Goal: Transaction & Acquisition: Purchase product/service

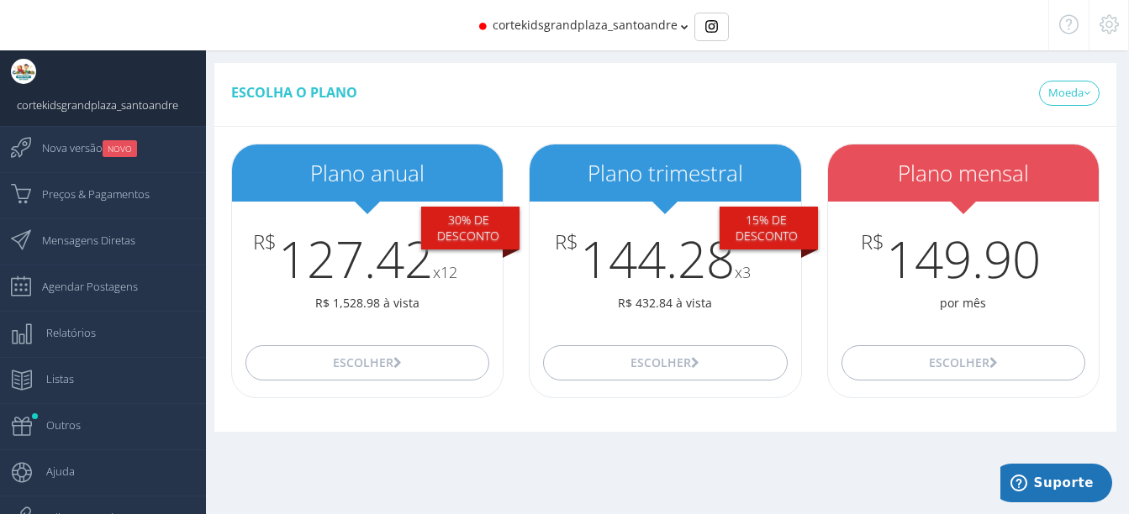
click at [378, 24] on div "cortekidsgrandplaza_santoandre" at bounding box center [564, 25] width 877 height 50
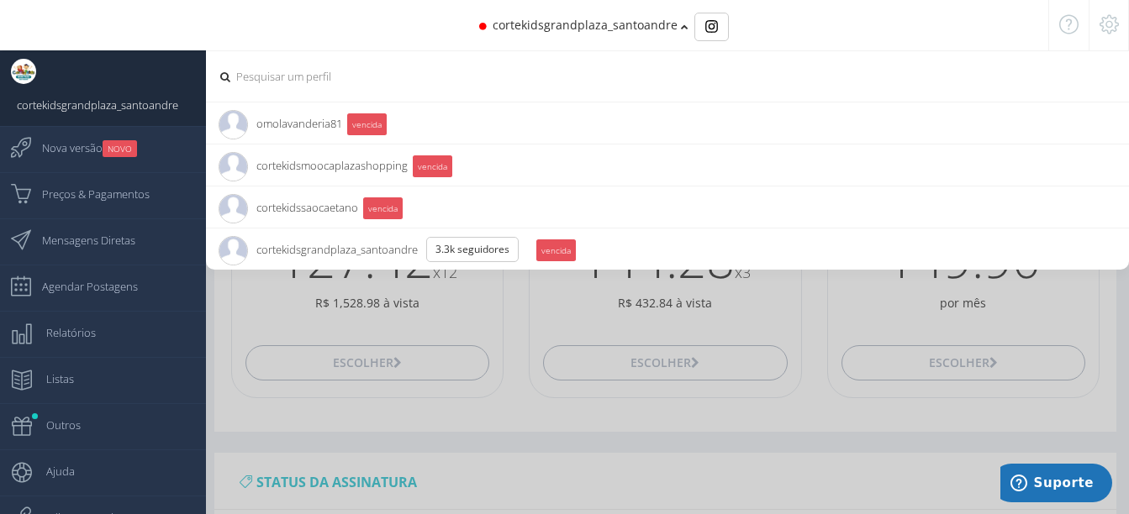
click at [398, 253] on span "cortekidsgrandplaza_santoandre 3.3K Seguidores" at bounding box center [375, 250] width 313 height 42
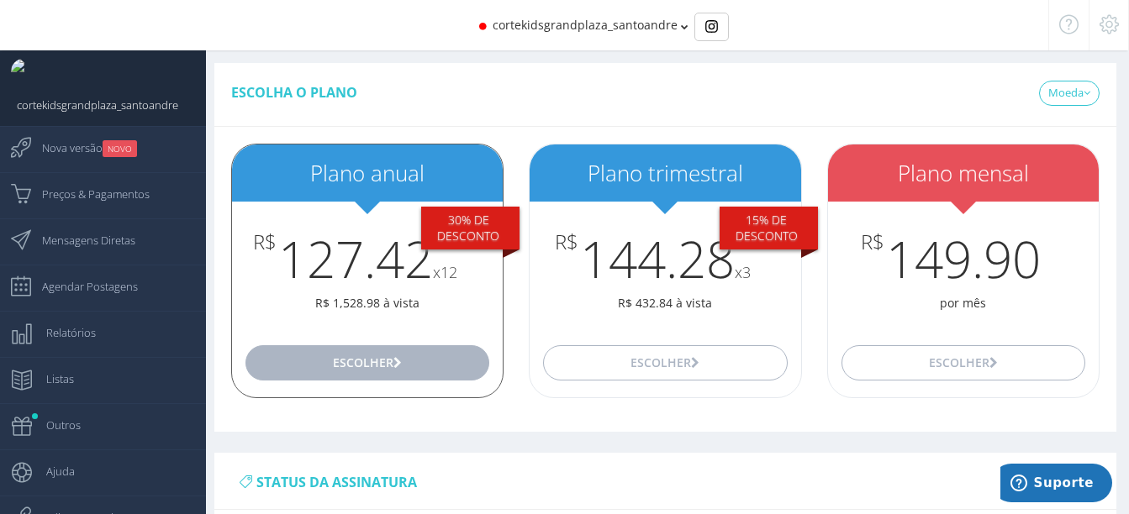
click at [388, 369] on button "Escolher" at bounding box center [367, 362] width 244 height 35
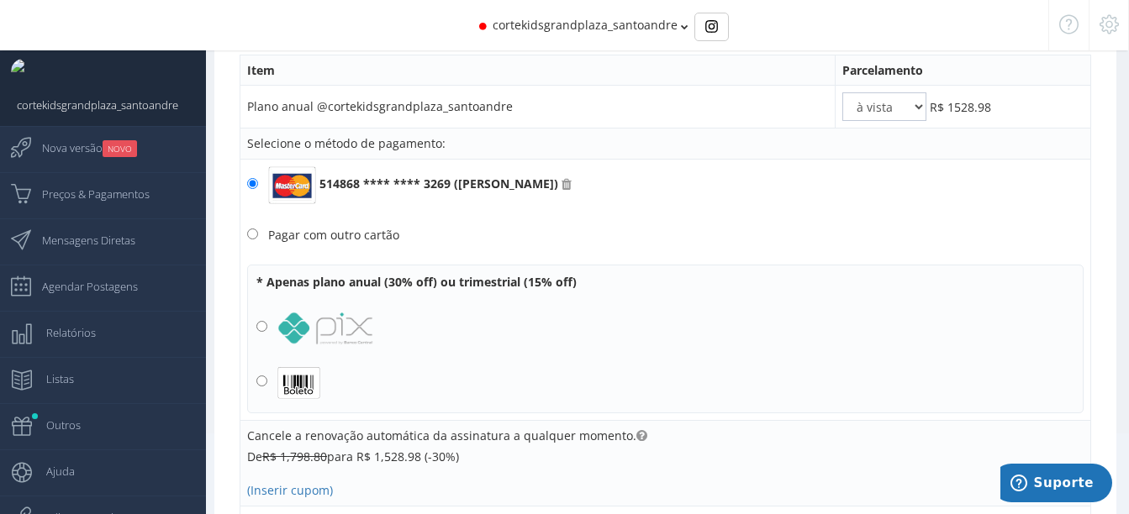
scroll to position [98, 0]
click at [261, 321] on input "radio" at bounding box center [261, 325] width 11 height 11
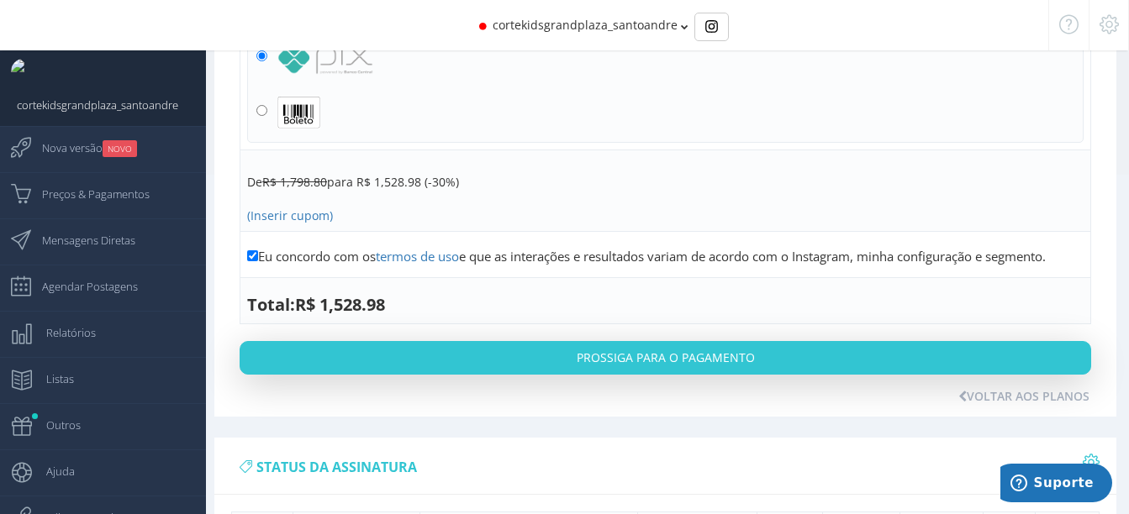
scroll to position [0, 0]
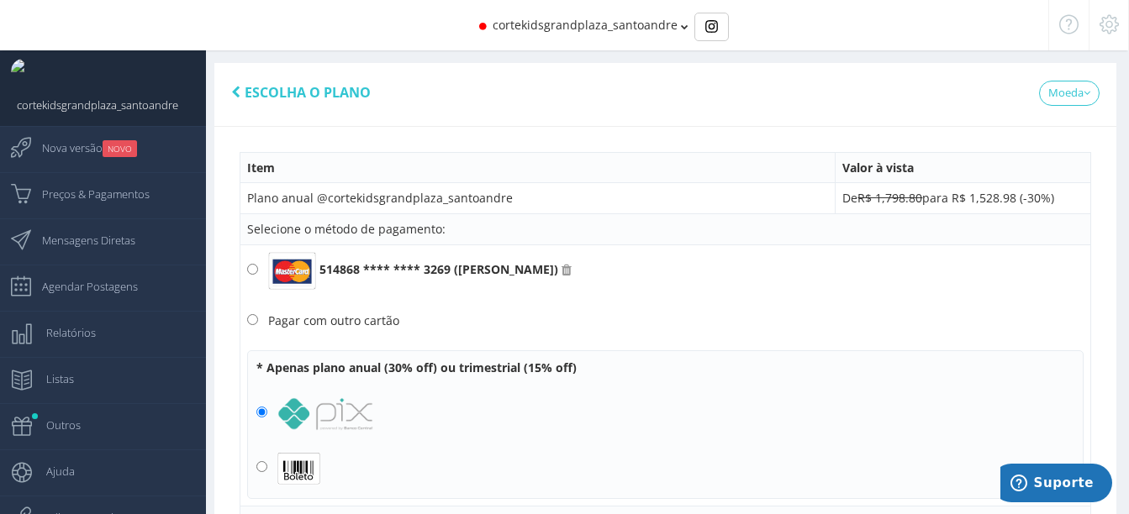
click at [253, 92] on span "Escolha o plano" at bounding box center [308, 92] width 126 height 18
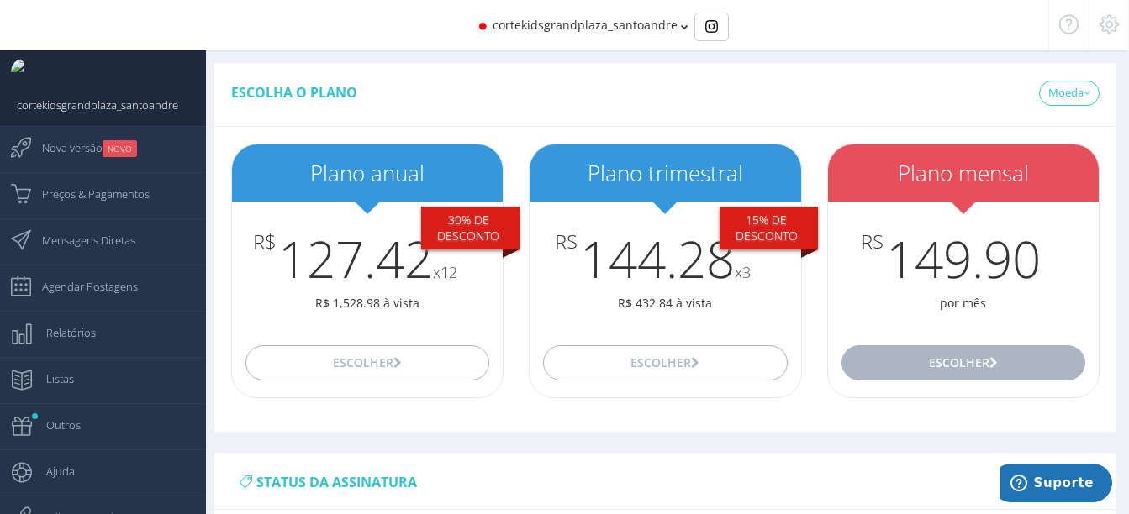
click at [965, 372] on button "Escolher" at bounding box center [963, 362] width 244 height 35
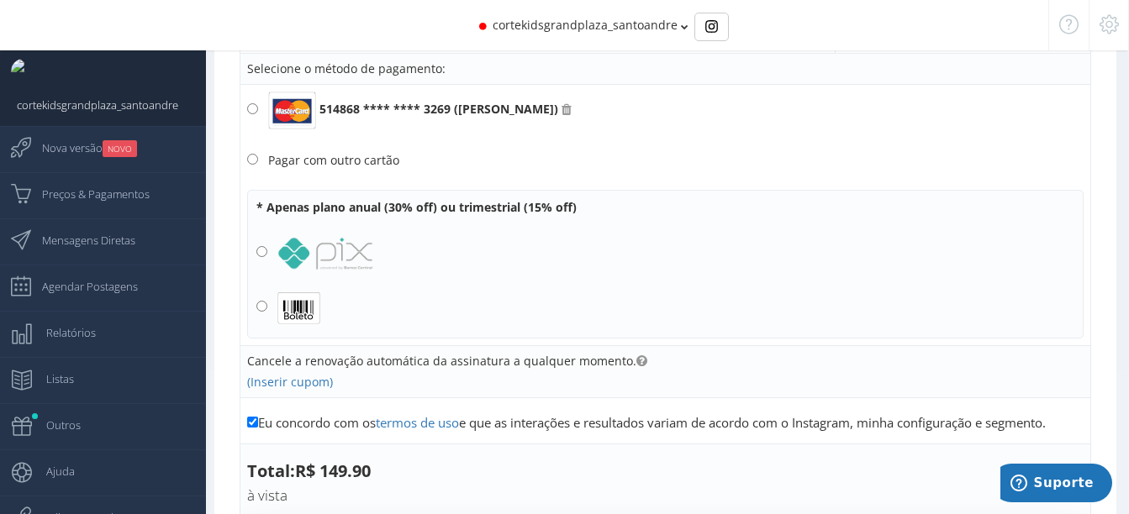
scroll to position [171, 0]
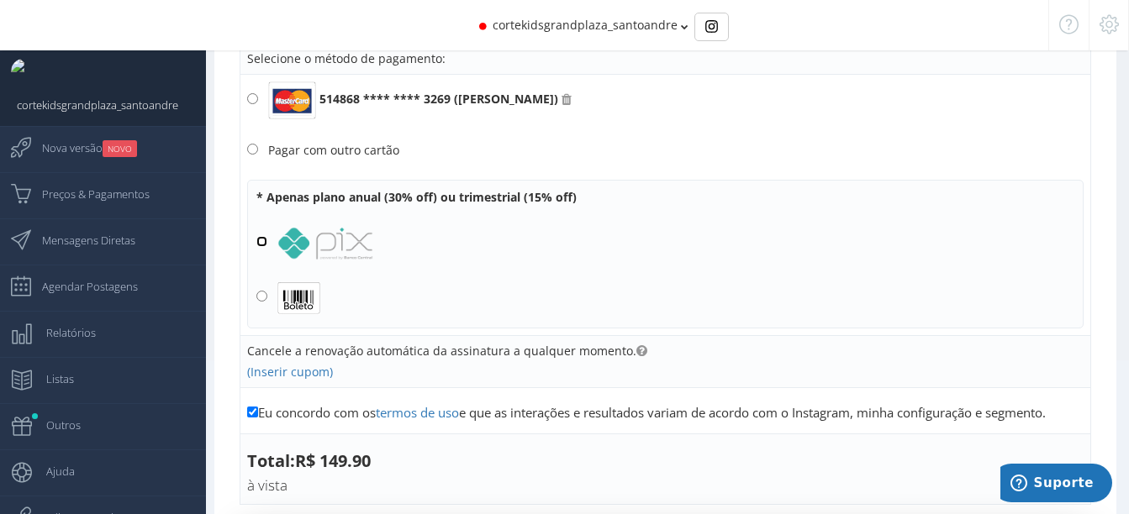
click at [263, 242] on input "radio" at bounding box center [261, 241] width 11 height 11
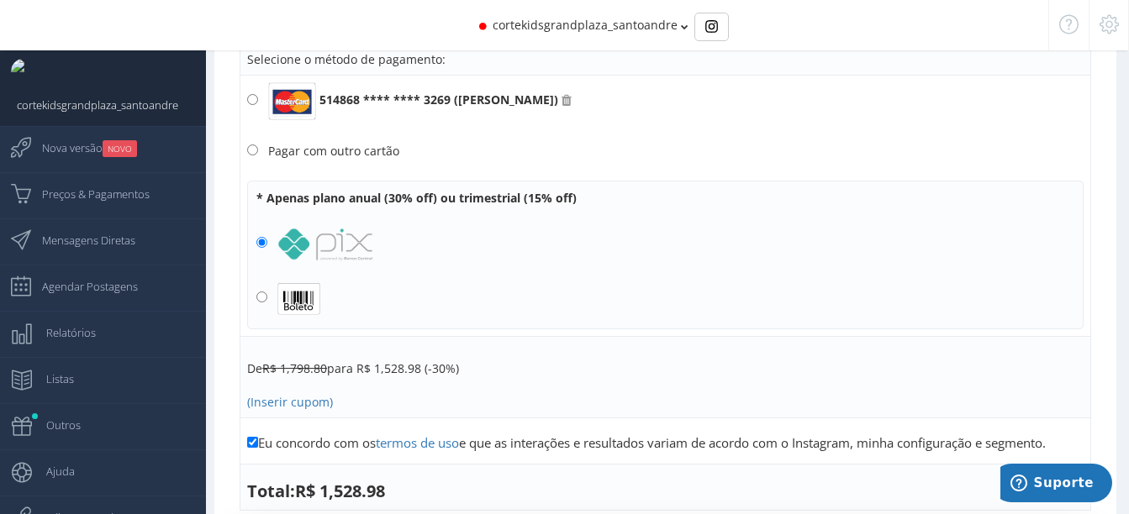
scroll to position [0, 0]
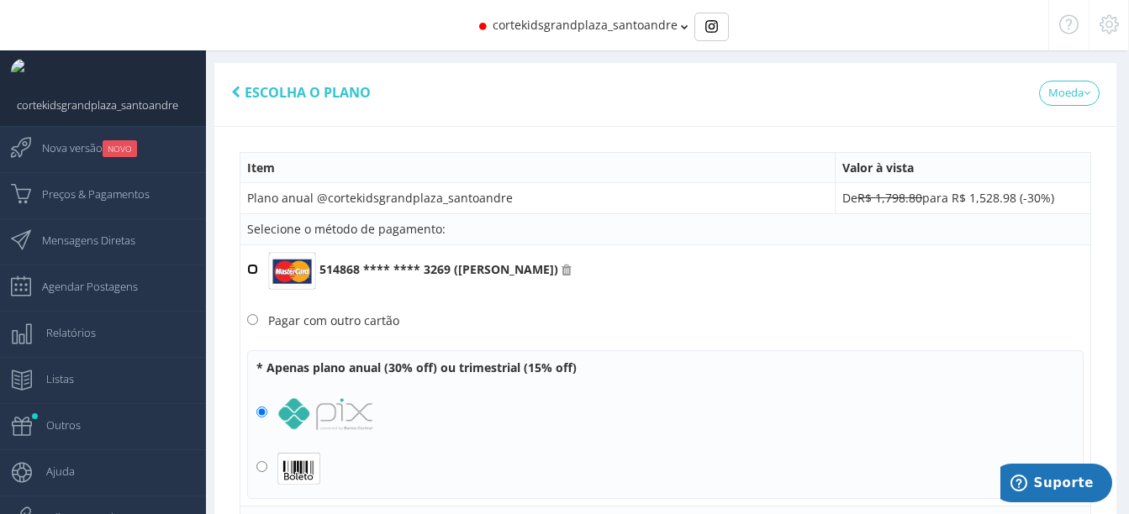
click at [254, 272] on input "514868 **** **** 3269 ([PERSON_NAME])" at bounding box center [252, 269] width 11 height 11
radio input "true"
click at [285, 91] on span "Escolha o plano" at bounding box center [308, 92] width 126 height 18
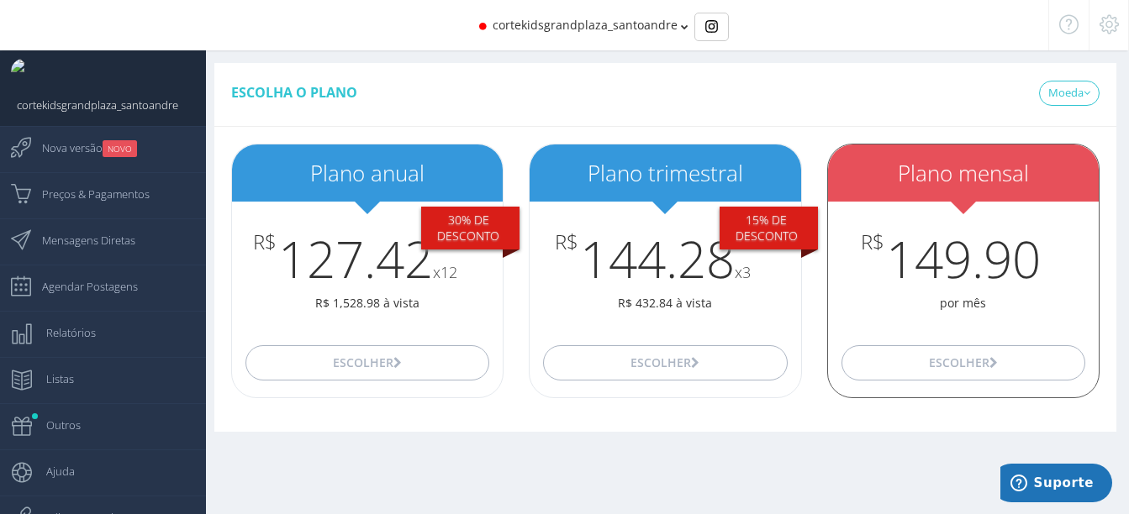
click at [916, 177] on h2 "Plano mensal" at bounding box center [963, 173] width 271 height 24
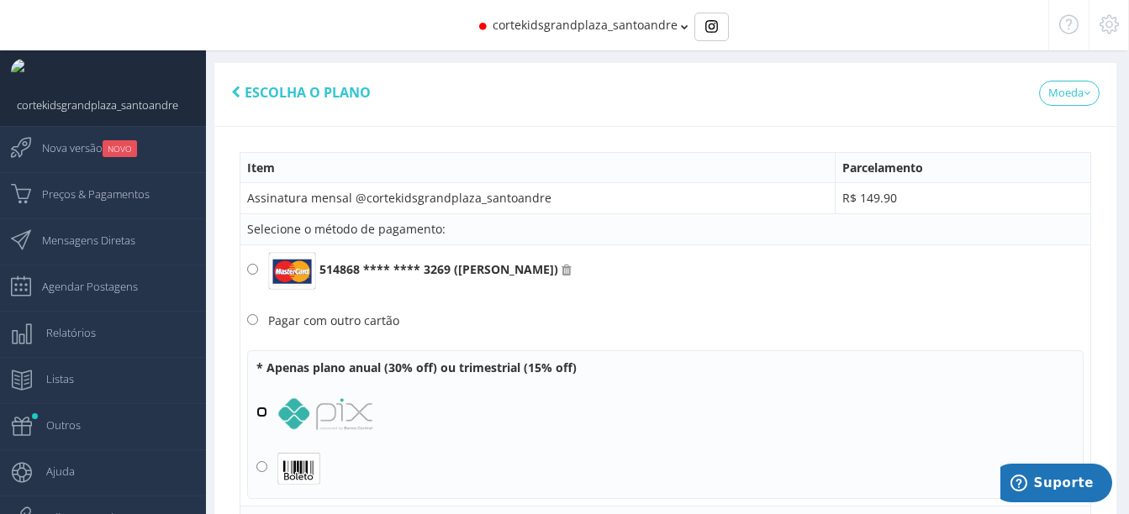
click at [261, 410] on input "radio" at bounding box center [261, 412] width 11 height 11
click at [263, 413] on input "radio" at bounding box center [261, 412] width 11 height 11
click at [253, 269] on input "514868 **** **** 3269 ([PERSON_NAME])" at bounding box center [252, 269] width 11 height 11
radio input "true"
click at [253, 269] on input "514868 **** **** 3269 ([PERSON_NAME])" at bounding box center [252, 269] width 11 height 11
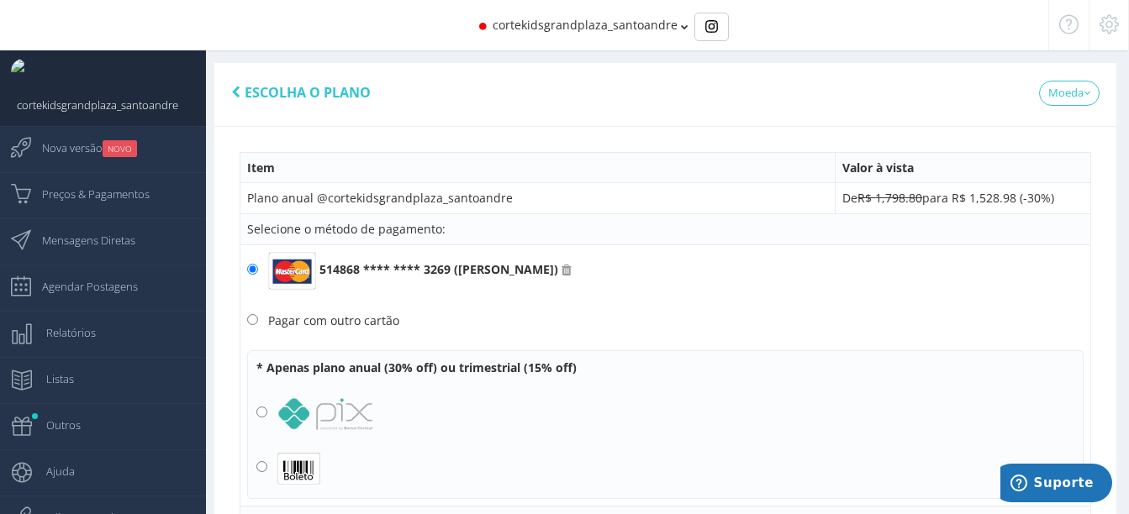
click at [277, 99] on span "Escolha o plano" at bounding box center [308, 92] width 126 height 18
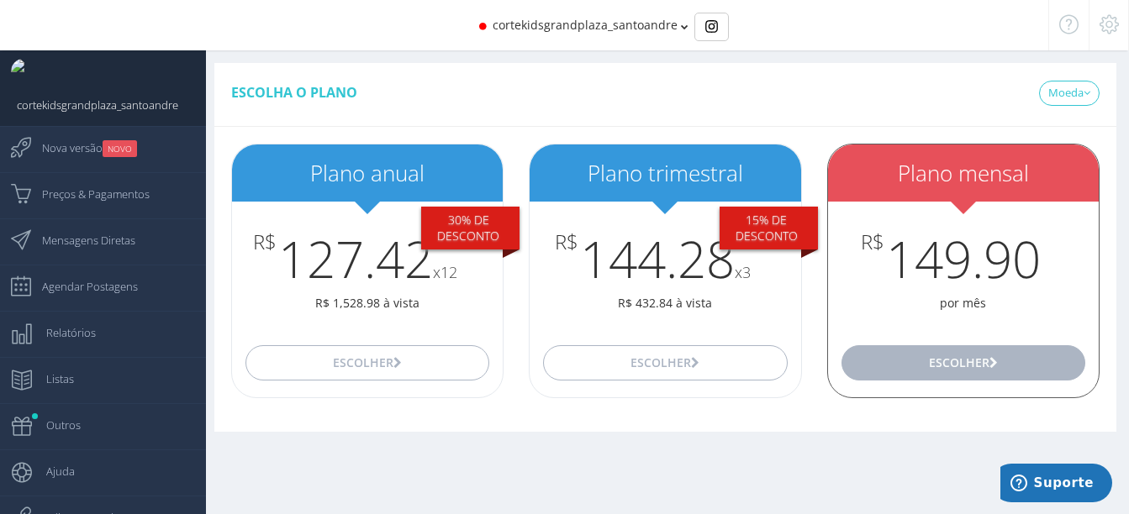
click at [937, 352] on button "Escolher" at bounding box center [963, 362] width 244 height 35
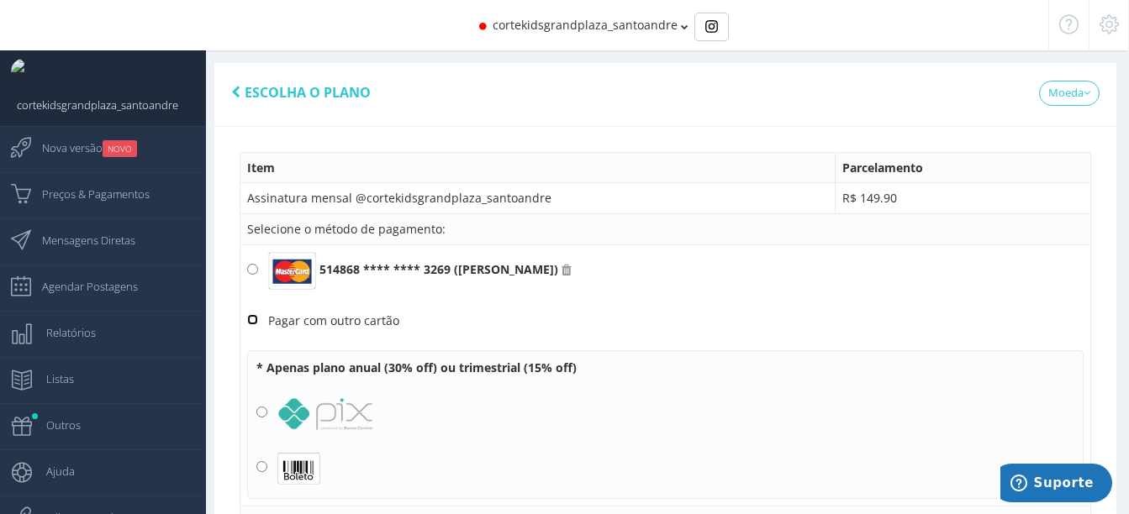
click at [251, 319] on input "Pagar com outro cartão" at bounding box center [252, 319] width 11 height 11
radio input "true"
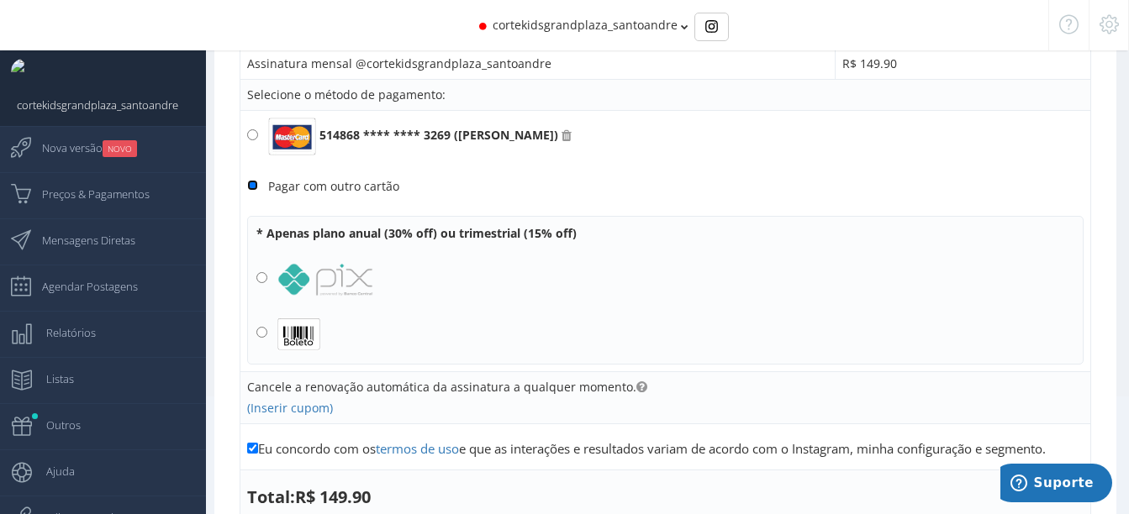
scroll to position [135, 0]
drag, startPoint x: 591, startPoint y: 137, endPoint x: 627, endPoint y: 131, distance: 36.6
click at [572, 140] on icon at bounding box center [567, 135] width 10 height 12
click at [258, 140] on input "514868 **** **** 3269 ([PERSON_NAME])" at bounding box center [252, 134] width 11 height 11
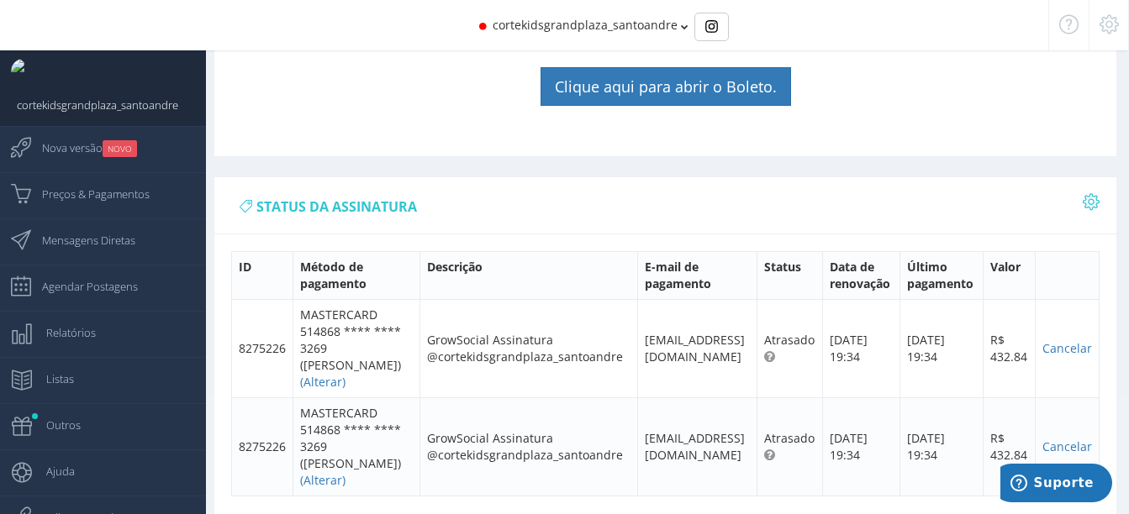
scroll to position [17, 0]
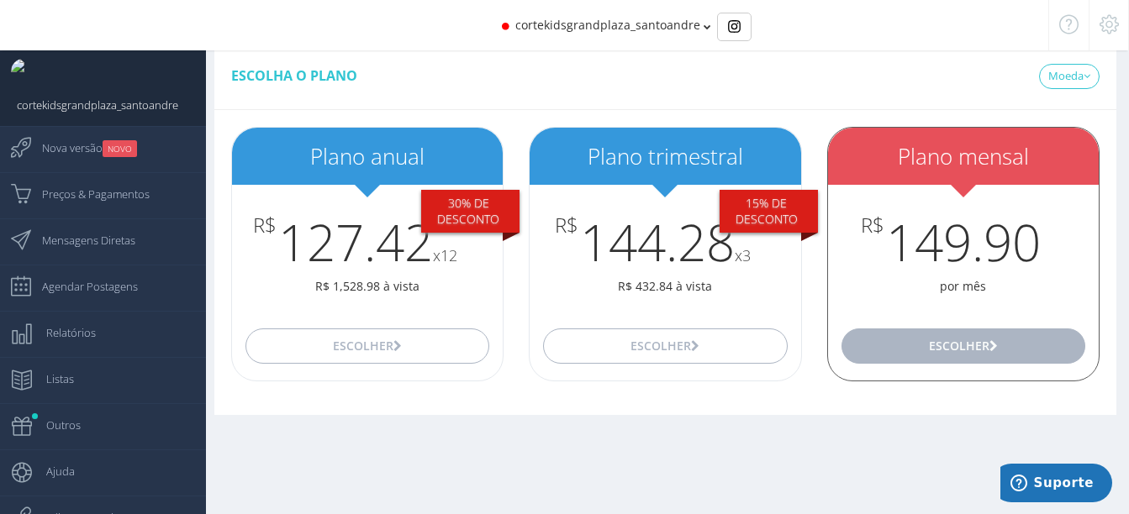
click at [902, 348] on button "Escolher" at bounding box center [963, 346] width 244 height 35
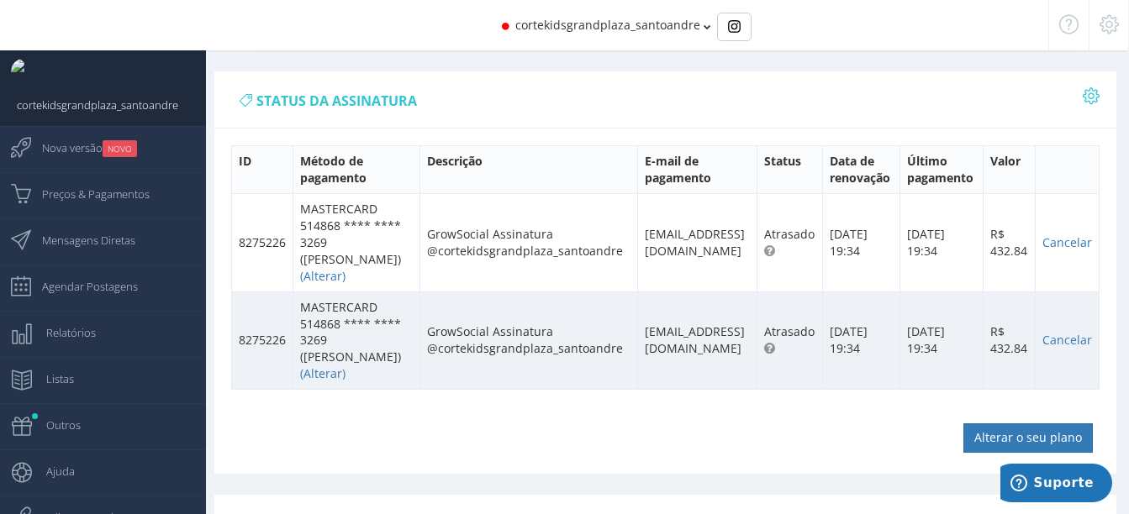
scroll to position [685, 0]
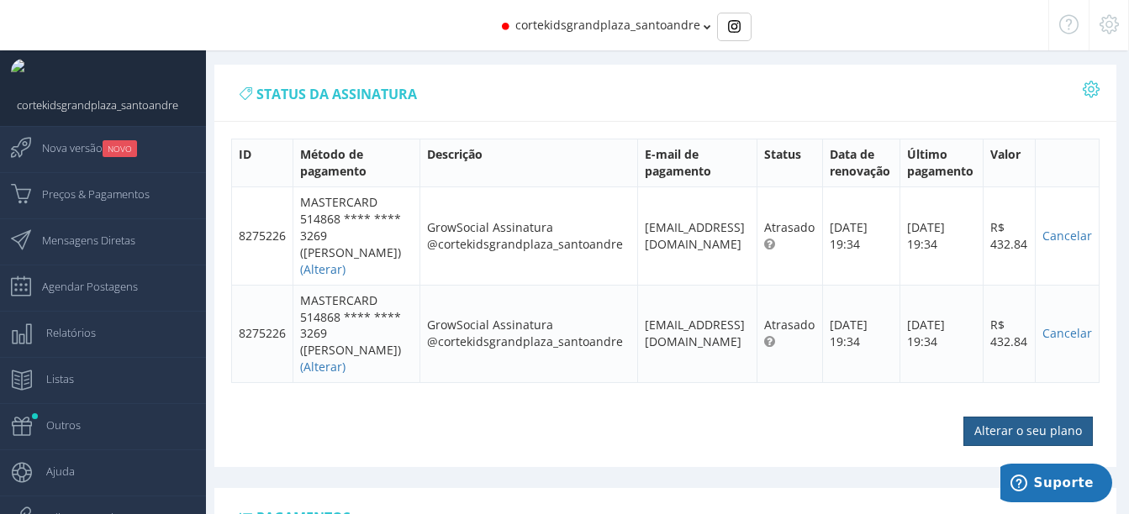
click at [978, 430] on input "Alterar o seu plano" at bounding box center [1027, 431] width 129 height 29
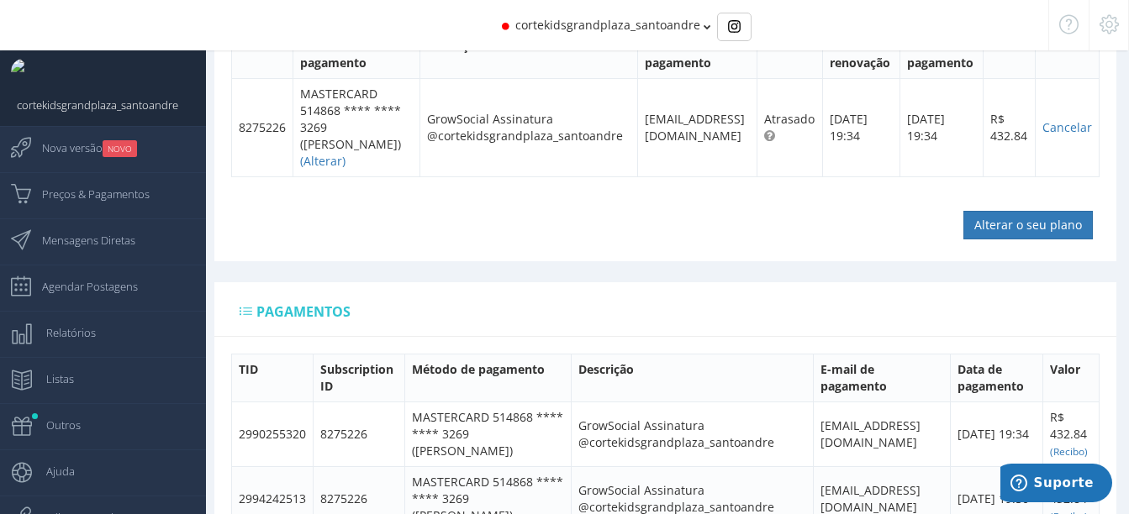
scroll to position [498, 0]
click at [999, 232] on input "Alterar o seu plano" at bounding box center [1027, 224] width 129 height 29
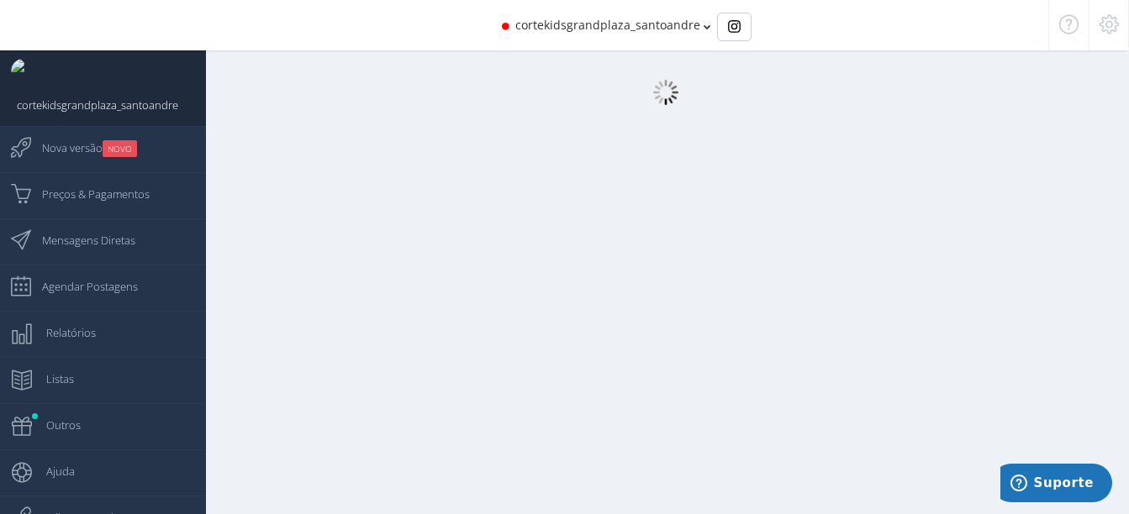
scroll to position [17, 0]
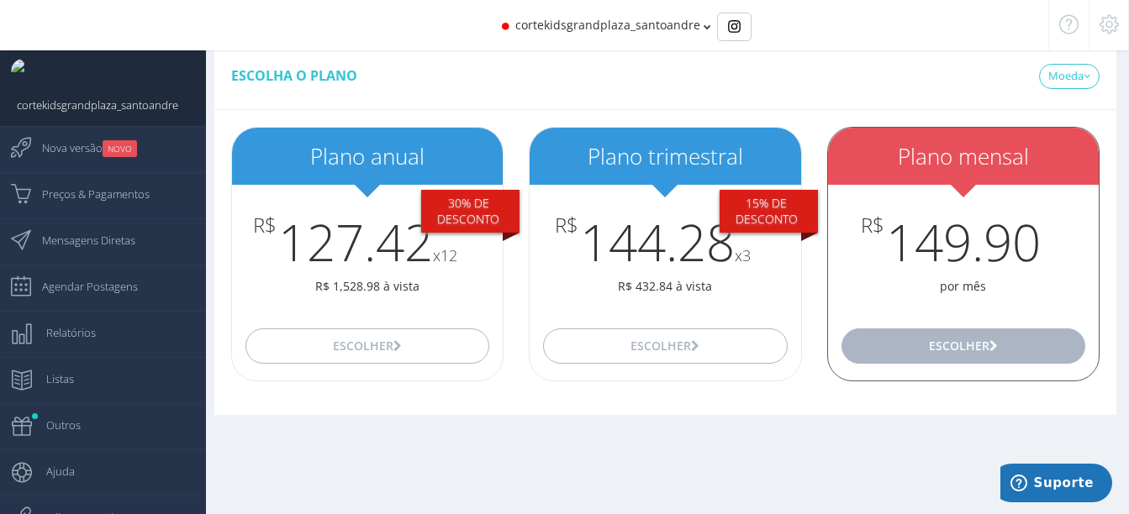
click at [925, 361] on button "Escolher" at bounding box center [963, 346] width 244 height 35
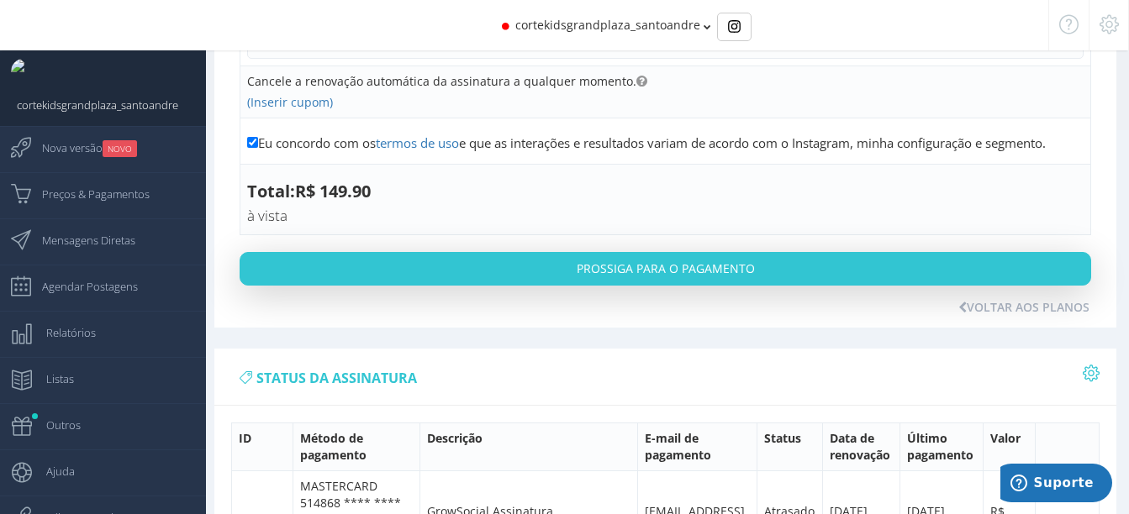
scroll to position [402, 0]
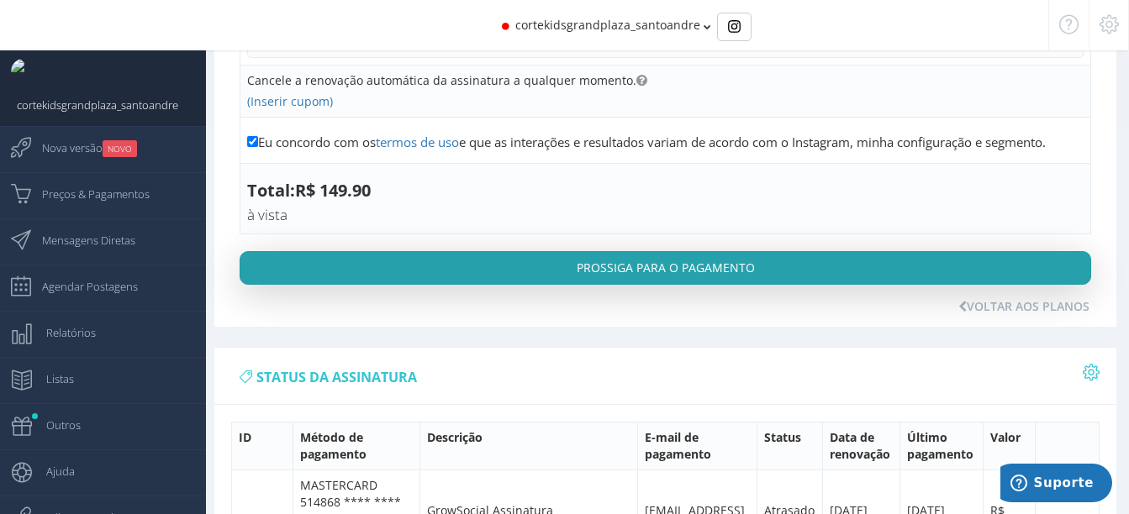
click at [670, 279] on button "Prossiga para o pagamento" at bounding box center [666, 268] width 852 height 34
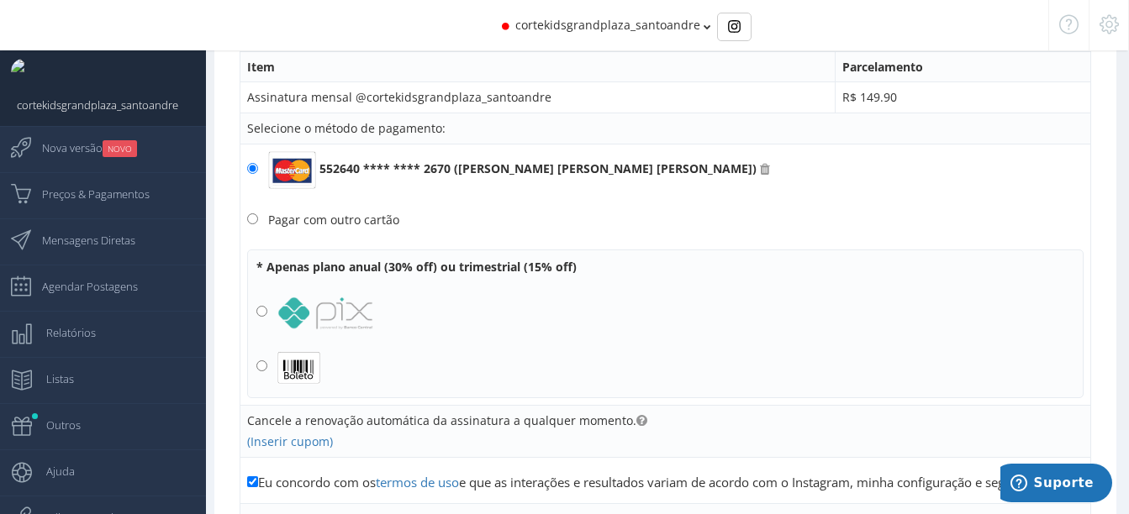
scroll to position [102, 0]
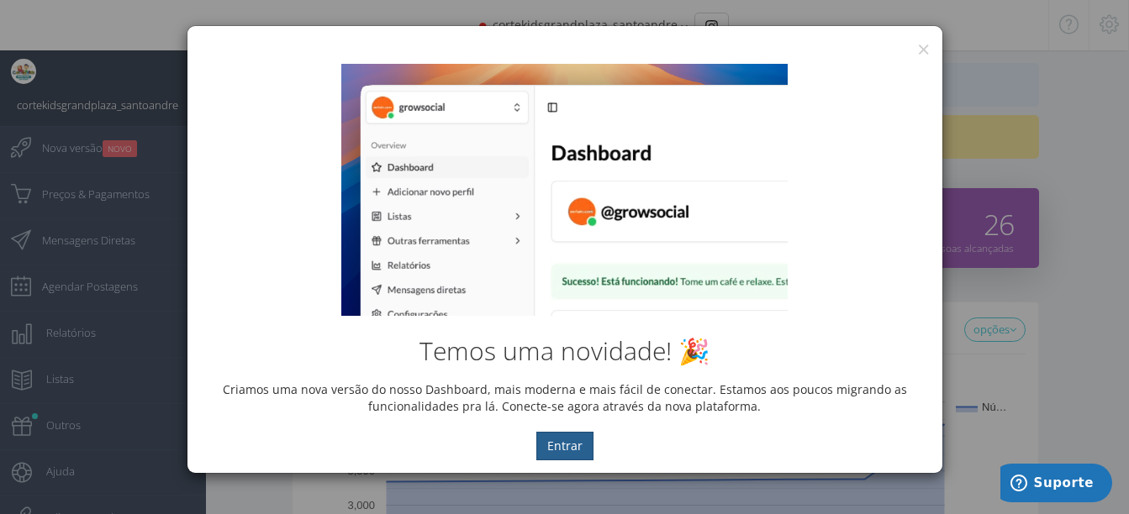
click at [563, 440] on button "Entrar" at bounding box center [564, 446] width 57 height 29
click at [561, 448] on button "Entrar" at bounding box center [564, 446] width 57 height 29
